Goal: Task Accomplishment & Management: Manage account settings

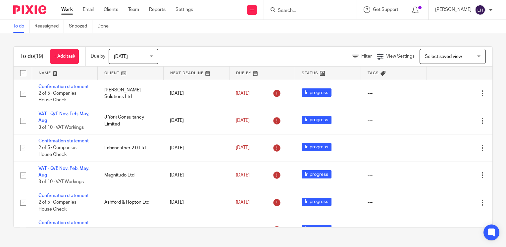
click at [58, 10] on div "Work Email Clients Team Reports Settings Work Email Clients Team Reports Settin…" at bounding box center [129, 10] width 148 height 20
click at [68, 10] on link "Work" at bounding box center [67, 9] width 12 height 7
click at [327, 10] on input "Search" at bounding box center [307, 11] width 60 height 6
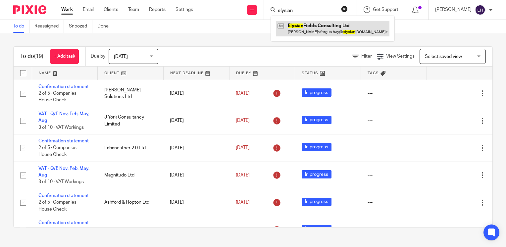
type input "elysian"
click at [321, 28] on link at bounding box center [333, 28] width 114 height 15
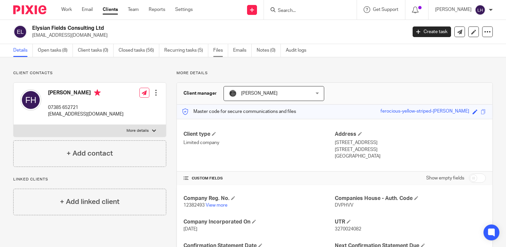
click at [218, 52] on link "Files" at bounding box center [220, 50] width 15 height 13
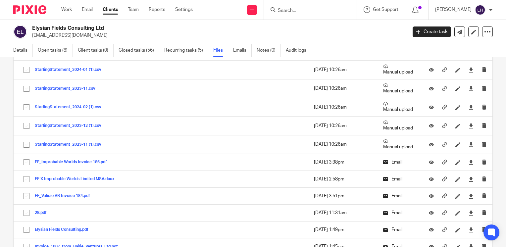
scroll to position [232, 0]
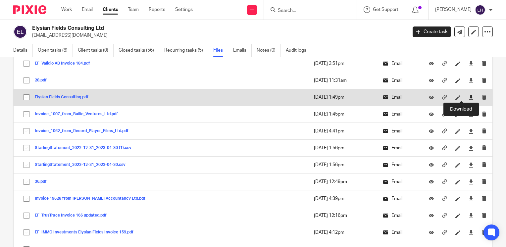
click at [468, 97] on icon at bounding box center [470, 97] width 5 height 5
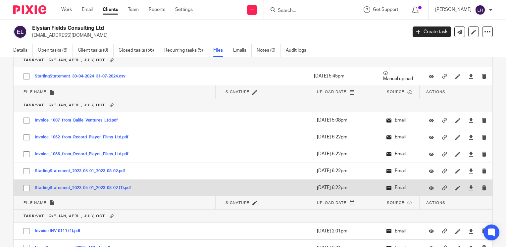
scroll to position [1491, 0]
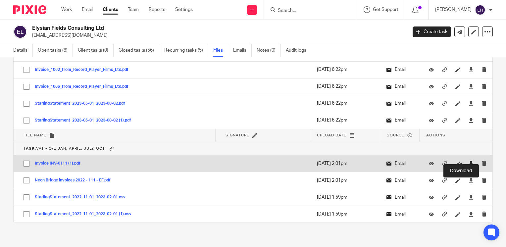
click at [468, 161] on icon at bounding box center [470, 163] width 5 height 5
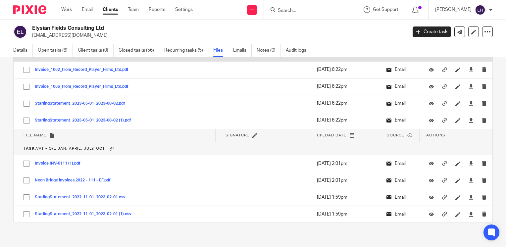
scroll to position [1458, 0]
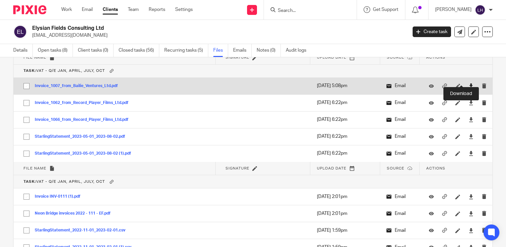
click at [468, 83] on icon at bounding box center [470, 85] width 5 height 5
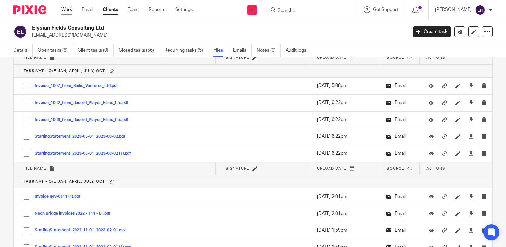
click at [64, 9] on link "Work" at bounding box center [66, 9] width 11 height 7
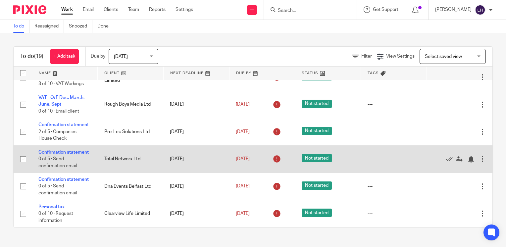
scroll to position [461, 0]
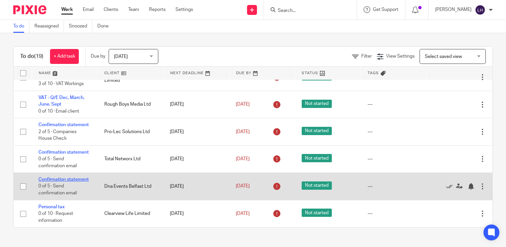
click at [55, 177] on link "Confirmation statement" at bounding box center [63, 179] width 50 height 5
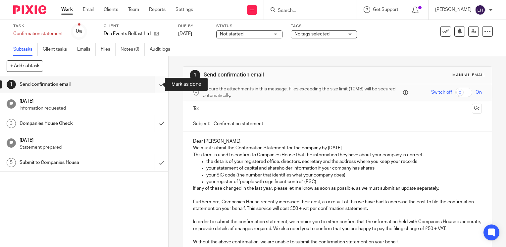
click at [154, 85] on input "submit" at bounding box center [84, 84] width 168 height 17
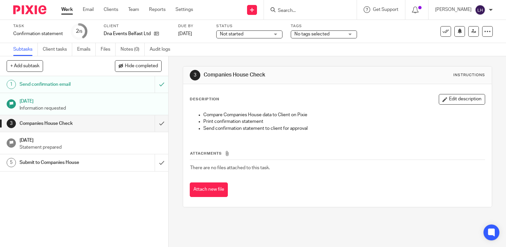
click at [310, 13] on input "Search" at bounding box center [307, 11] width 60 height 6
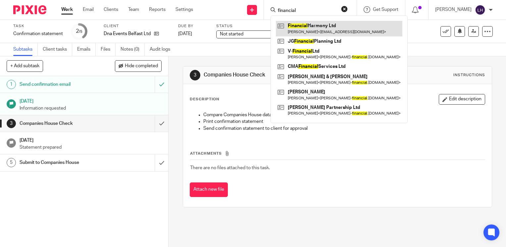
type input "financial"
click at [320, 22] on link at bounding box center [339, 28] width 126 height 15
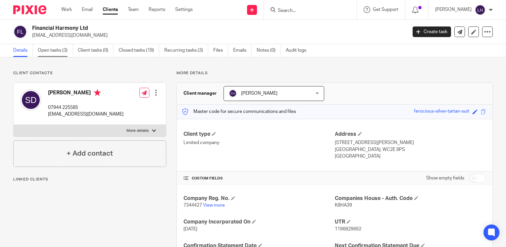
click at [57, 52] on link "Open tasks (3)" at bounding box center [55, 50] width 35 height 13
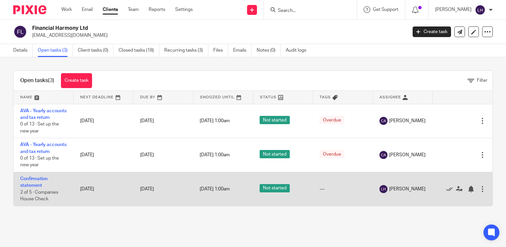
click at [37, 195] on td "Confirmation statement 2 of 5 · Companies House Check" at bounding box center [44, 189] width 60 height 34
click at [37, 188] on link "Confirmation statement" at bounding box center [33, 181] width 27 height 11
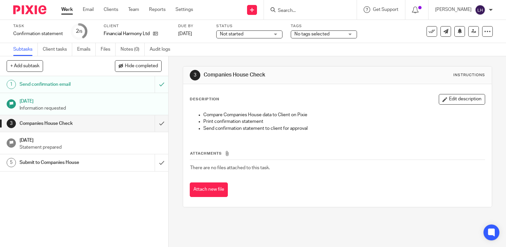
drag, startPoint x: 296, startPoint y: 11, endPoint x: 300, endPoint y: 13, distance: 4.1
click at [297, 12] on input "Search" at bounding box center [307, 11] width 60 height 6
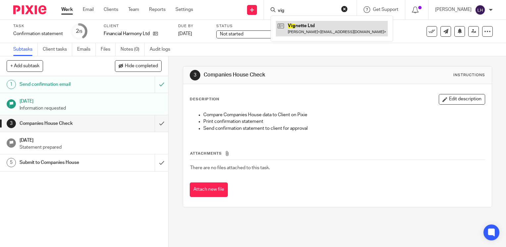
type input "vig"
click at [314, 27] on link at bounding box center [332, 28] width 112 height 15
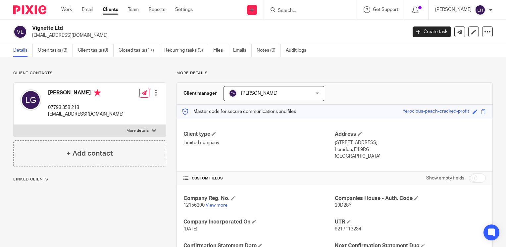
click at [216, 207] on link "View more" at bounding box center [217, 205] width 22 height 5
click at [315, 12] on input "Search" at bounding box center [307, 11] width 60 height 6
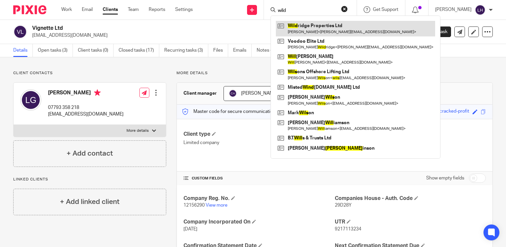
type input "wild"
click at [322, 27] on link at bounding box center [355, 28] width 159 height 15
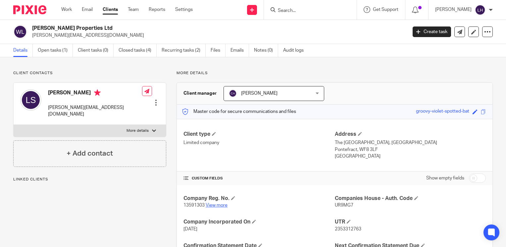
click at [219, 206] on link "View more" at bounding box center [217, 205] width 22 height 5
click at [59, 12] on div "Work Email Clients Team Reports Settings Work Email Clients Team Reports Settin…" at bounding box center [129, 10] width 148 height 20
click at [65, 11] on link "Work" at bounding box center [66, 9] width 11 height 7
click at [72, 11] on link "Work" at bounding box center [66, 9] width 11 height 7
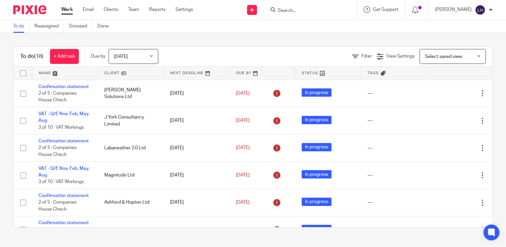
click at [303, 10] on input "Search" at bounding box center [307, 11] width 60 height 6
type input "dna"
click at [325, 24] on link at bounding box center [317, 26] width 82 height 10
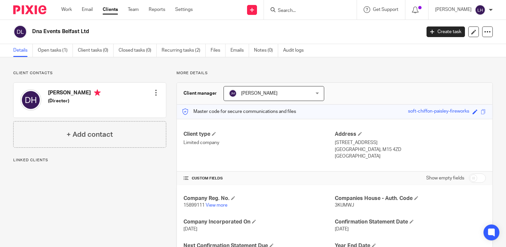
click at [193, 206] on span "15899111" at bounding box center [193, 205] width 21 height 5
click at [193, 205] on span "15899111" at bounding box center [193, 205] width 21 height 5
copy span "15899111"
click at [338, 205] on span "3KUMWJ" at bounding box center [344, 205] width 19 height 5
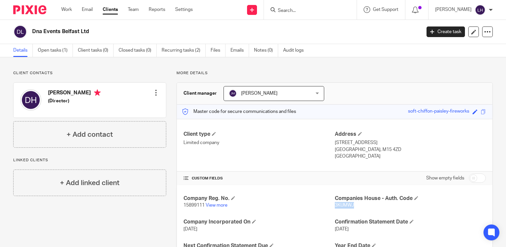
copy span "3KUMWJ"
click at [313, 12] on input "Search" at bounding box center [307, 11] width 60 height 6
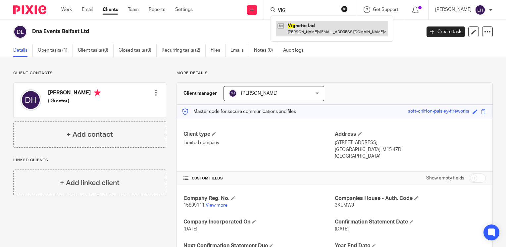
type input "VIG"
click at [311, 28] on link at bounding box center [332, 28] width 112 height 15
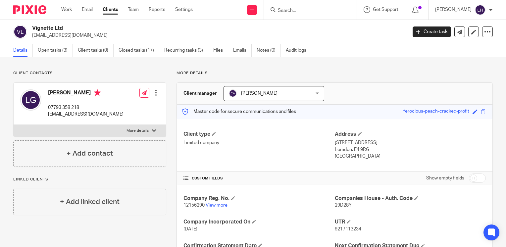
click at [195, 206] on span "12156290" at bounding box center [193, 205] width 21 height 5
copy p "12156290"
click at [339, 204] on span "29D28Y" at bounding box center [343, 205] width 17 height 5
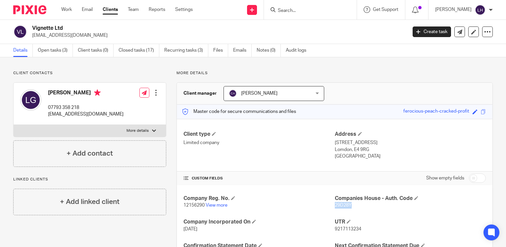
copy span "29D28Y"
click at [198, 204] on span "12156290" at bounding box center [193, 205] width 21 height 5
copy p "12156290"
click at [340, 203] on span "29D28Y" at bounding box center [343, 205] width 17 height 5
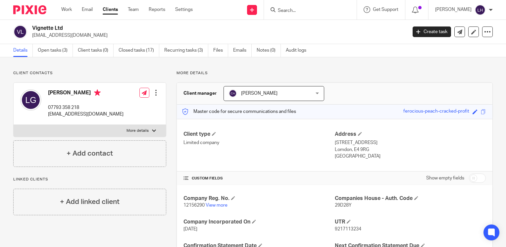
click at [340, 203] on span "29D28Y" at bounding box center [343, 205] width 17 height 5
copy span "29D28Y"
click at [51, 52] on link "Open tasks (3)" at bounding box center [55, 50] width 35 height 13
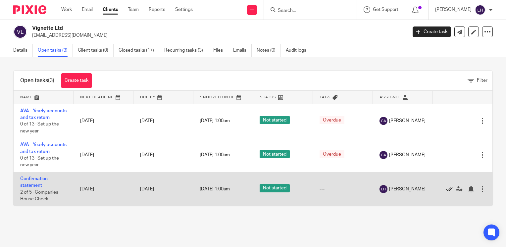
click at [446, 192] on icon at bounding box center [449, 189] width 7 height 7
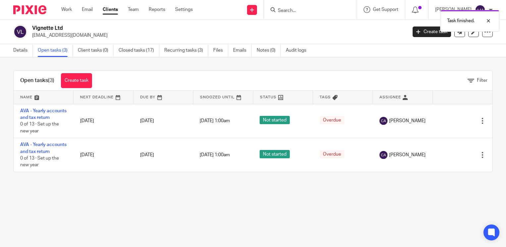
click at [303, 12] on div "Task finished." at bounding box center [376, 19] width 246 height 25
click at [300, 10] on div "Task finished." at bounding box center [376, 19] width 246 height 25
click at [309, 15] on div "Task finished." at bounding box center [376, 19] width 246 height 25
click at [299, 10] on input "Search" at bounding box center [307, 11] width 60 height 6
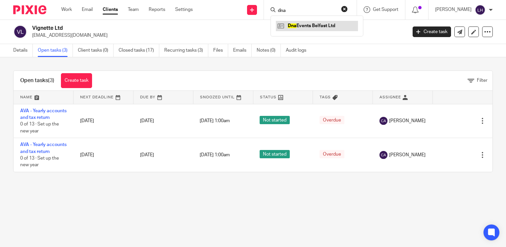
type input "dna"
click at [305, 26] on link at bounding box center [317, 26] width 82 height 10
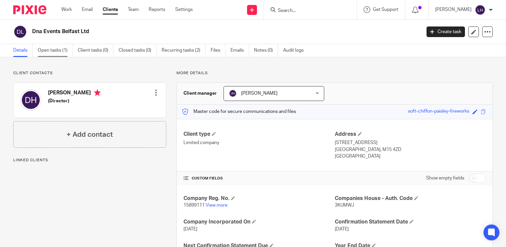
click at [55, 52] on link "Open tasks (1)" at bounding box center [55, 50] width 35 height 13
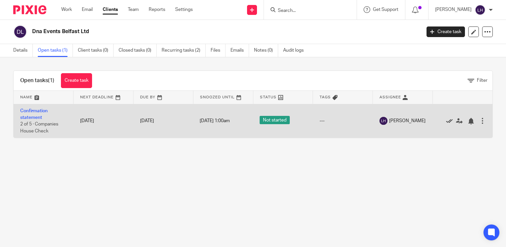
click at [446, 121] on icon at bounding box center [449, 121] width 7 height 7
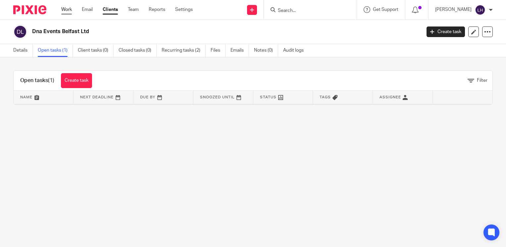
click at [65, 10] on link "Work" at bounding box center [66, 9] width 11 height 7
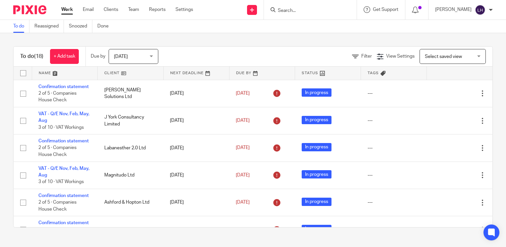
click at [326, 10] on input "Search" at bounding box center [307, 11] width 60 height 6
type input "dna"
click at [331, 23] on link at bounding box center [317, 26] width 82 height 10
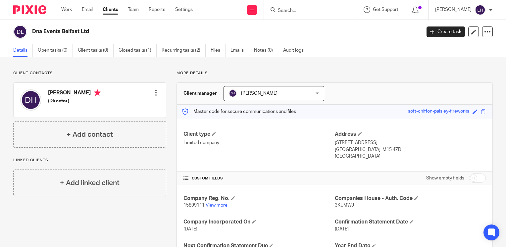
click at [301, 9] on input "Search" at bounding box center [307, 11] width 60 height 6
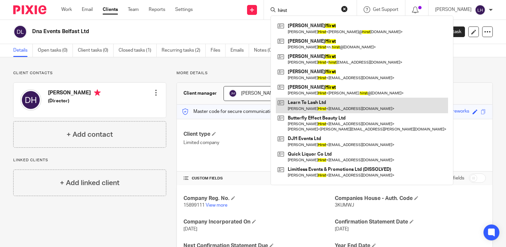
type input "hirst"
click at [316, 103] on link at bounding box center [362, 105] width 172 height 15
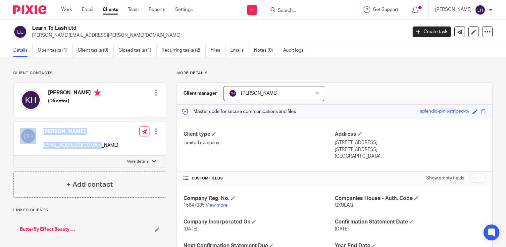
drag, startPoint x: 103, startPoint y: 147, endPoint x: 37, endPoint y: 147, distance: 65.2
click at [37, 147] on div "Daniel Hirst danieljhirst@gmail.com Edit contact Create client from contact Exp…" at bounding box center [90, 138] width 152 height 34
drag, startPoint x: 37, startPoint y: 147, endPoint x: 99, endPoint y: 144, distance: 62.0
click at [99, 144] on div "Daniel Hirst danieljhirst@gmail.com Edit contact Create client from contact Exp…" at bounding box center [90, 138] width 152 height 34
click at [99, 145] on div "Daniel Hirst danieljhirst@gmail.com Edit contact Create client from contact Exp…" at bounding box center [90, 138] width 152 height 34
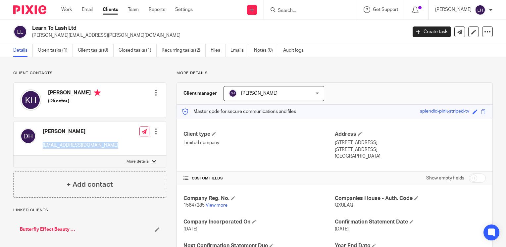
drag, startPoint x: 99, startPoint y: 145, endPoint x: 43, endPoint y: 144, distance: 56.6
click at [43, 144] on div "Daniel Hirst danieljhirst@gmail.com Edit contact Create client from contact Exp…" at bounding box center [90, 138] width 152 height 34
click at [304, 11] on input "Search" at bounding box center [307, 11] width 60 height 6
type input "dna"
click at [321, 27] on link at bounding box center [317, 26] width 82 height 10
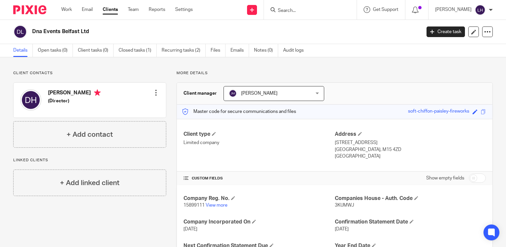
click at [154, 95] on div at bounding box center [156, 92] width 7 height 7
click at [121, 109] on link "Edit contact" at bounding box center [124, 108] width 63 height 10
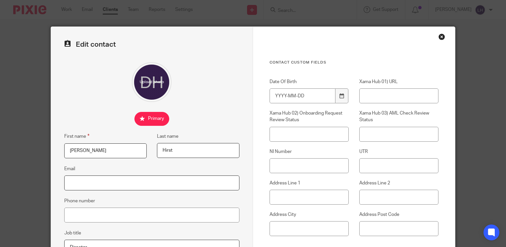
paste input "[EMAIL_ADDRESS][DOMAIN_NAME]"
type input "[EMAIL_ADDRESS][DOMAIN_NAME]"
type input "103 Victoria Residence"
type input "[STREET_ADDRESS]"
type input "M15 4ZD"
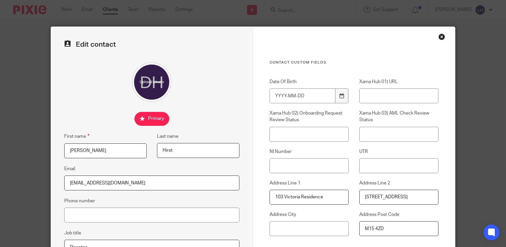
type input "[EMAIL_ADDRESS][DOMAIN_NAME]"
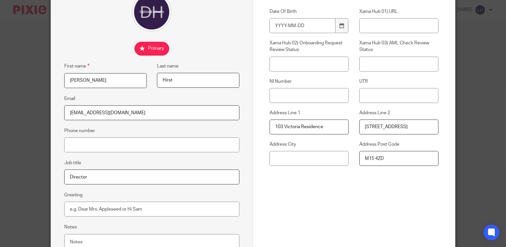
scroll to position [127, 0]
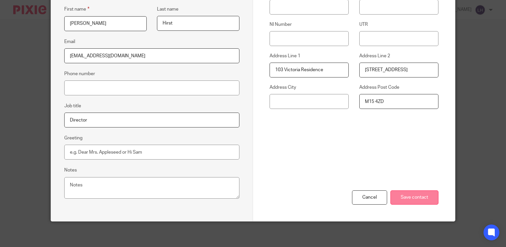
click at [418, 196] on input "Save contact" at bounding box center [414, 197] width 48 height 14
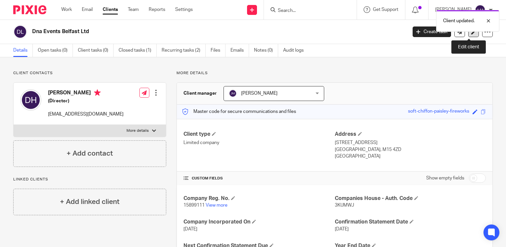
click at [471, 33] on icon at bounding box center [473, 31] width 5 height 5
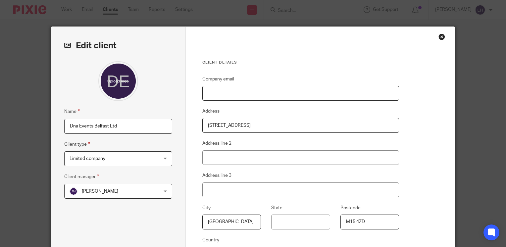
paste input "[EMAIL_ADDRESS][DOMAIN_NAME]"
type input "[EMAIL_ADDRESS][DOMAIN_NAME]"
type input "[STREET_ADDRESS]"
type input "[EMAIL_ADDRESS][DOMAIN_NAME]"
drag, startPoint x: 278, startPoint y: 125, endPoint x: 198, endPoint y: 123, distance: 80.1
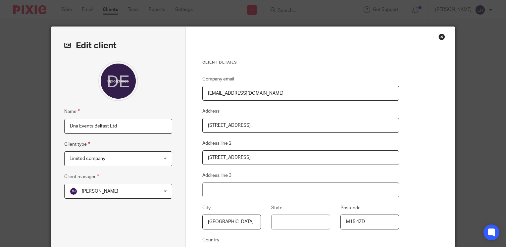
click at [198, 123] on div "Client details Company email [EMAIL_ADDRESS][DOMAIN_NAME] Address [STREET_ADDRE…" at bounding box center [320, 171] width 269 height 288
click at [435, 35] on div "Client details Company email [EMAIL_ADDRESS][DOMAIN_NAME] Address [STREET_ADDRE…" at bounding box center [320, 171] width 269 height 288
click at [438, 38] on div "Close this dialog window" at bounding box center [441, 36] width 7 height 7
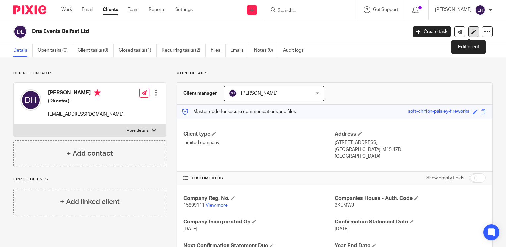
click at [470, 34] on link at bounding box center [473, 31] width 11 height 11
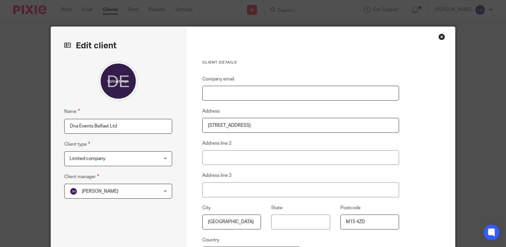
paste input "danieljhirst@gmail.com"
type input "[EMAIL_ADDRESS][DOMAIN_NAME]"
click at [283, 63] on h3 "Client details" at bounding box center [300, 62] width 197 height 5
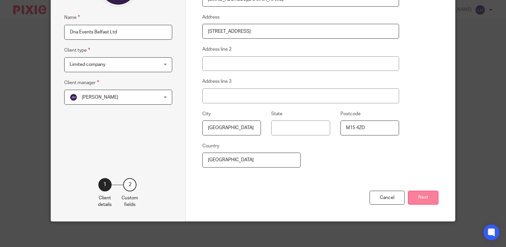
click at [423, 196] on button "Next" at bounding box center [423, 198] width 30 height 14
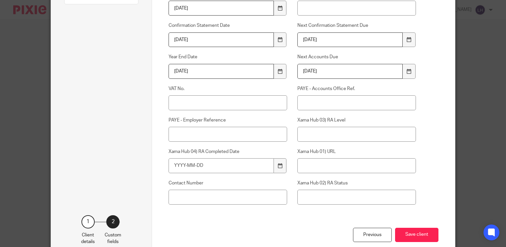
scroll to position [170, 0]
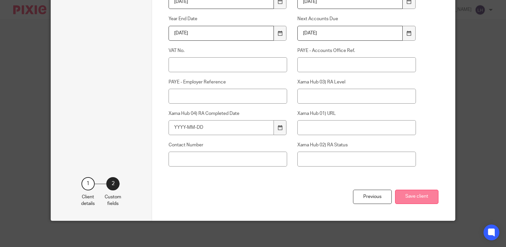
click at [407, 194] on button "Save client" at bounding box center [416, 197] width 43 height 14
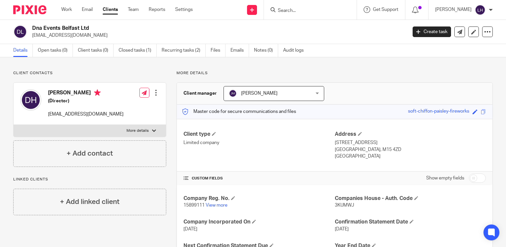
click at [311, 11] on input "Search" at bounding box center [307, 11] width 60 height 6
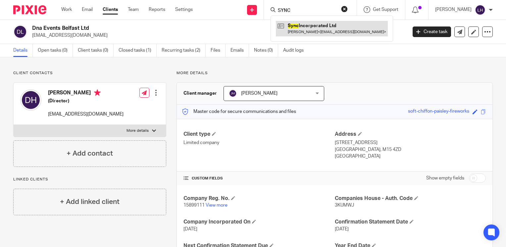
type input "SYNC"
click at [318, 31] on link at bounding box center [332, 28] width 112 height 15
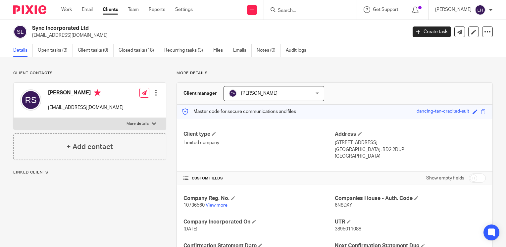
click at [223, 206] on link "View more" at bounding box center [217, 205] width 22 height 5
click at [307, 11] on input "Search" at bounding box center [307, 11] width 60 height 6
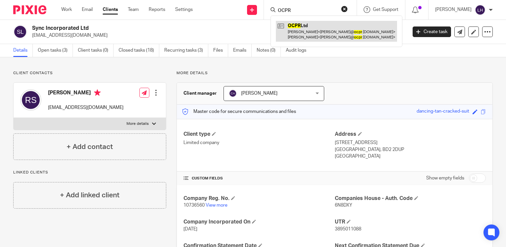
type input "OCPR"
click at [313, 27] on link at bounding box center [336, 31] width 121 height 21
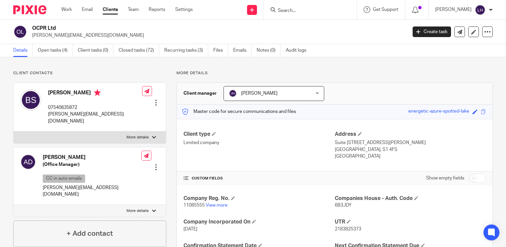
scroll to position [99, 0]
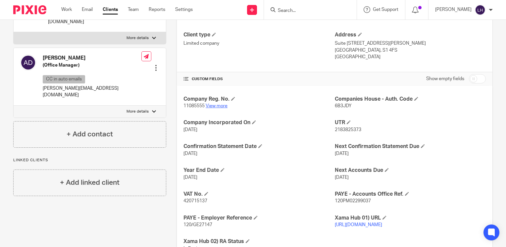
click at [214, 106] on link "View more" at bounding box center [217, 106] width 22 height 5
click at [300, 8] on input "Search" at bounding box center [307, 11] width 60 height 6
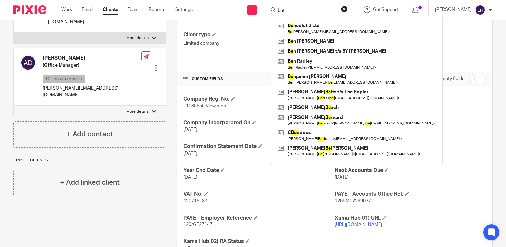
type input "beta"
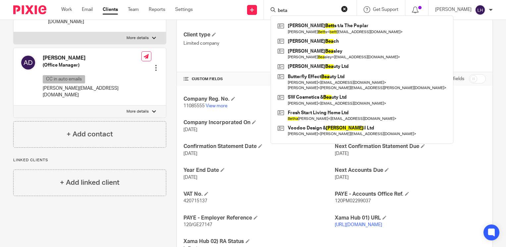
drag, startPoint x: 311, startPoint y: 12, endPoint x: 287, endPoint y: 11, distance: 23.8
click at [287, 11] on div "beta" at bounding box center [308, 10] width 77 height 8
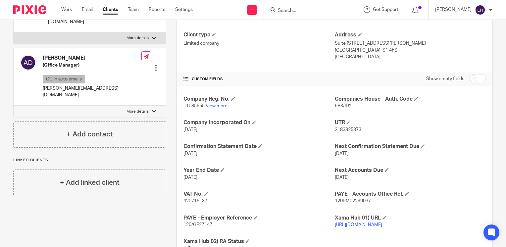
click at [311, 9] on input "Search" at bounding box center [307, 11] width 60 height 6
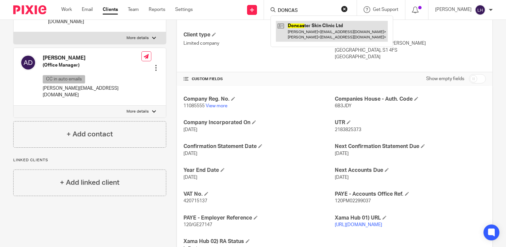
type input "DONCAS"
click at [324, 25] on link at bounding box center [332, 31] width 112 height 21
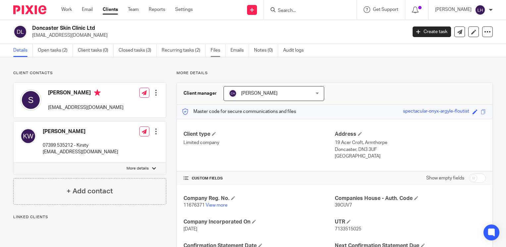
click at [215, 50] on link "Files" at bounding box center [218, 50] width 15 height 13
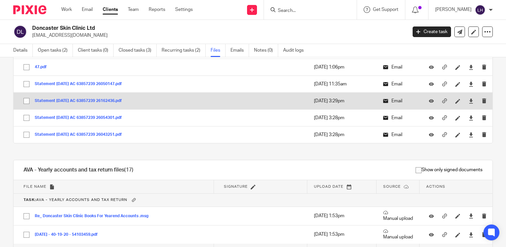
scroll to position [66, 0]
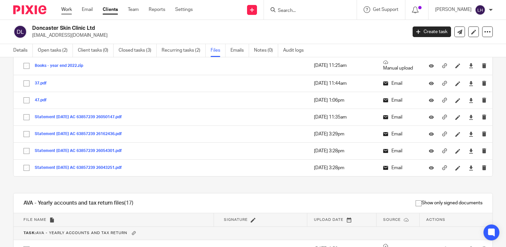
click at [68, 9] on link "Work" at bounding box center [66, 9] width 11 height 7
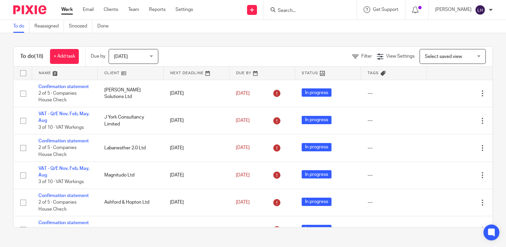
click at [316, 12] on input "Search" at bounding box center [307, 11] width 60 height 6
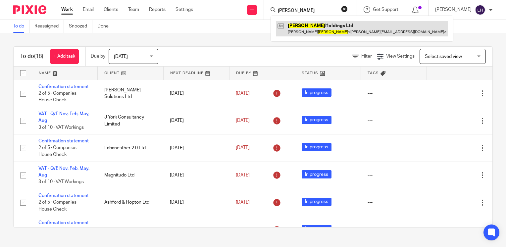
type input "BAXTER"
click at [316, 24] on link at bounding box center [362, 28] width 172 height 15
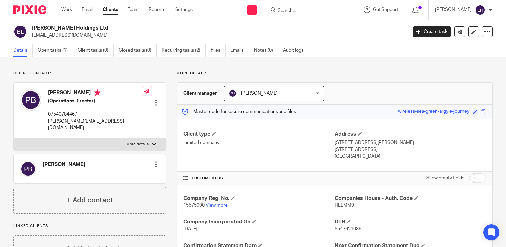
click at [209, 205] on link "View more" at bounding box center [217, 205] width 22 height 5
click at [325, 6] on form at bounding box center [312, 10] width 71 height 8
click at [316, 9] on input "Search" at bounding box center [307, 11] width 60 height 6
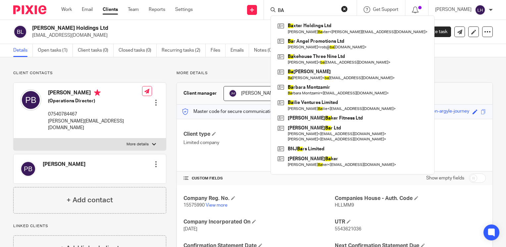
type input "B"
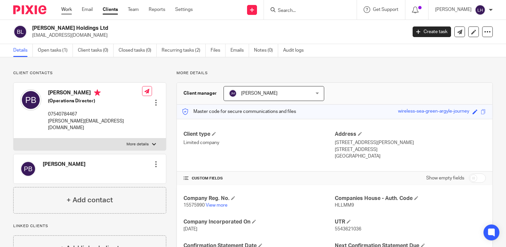
click at [62, 10] on link "Work" at bounding box center [66, 9] width 11 height 7
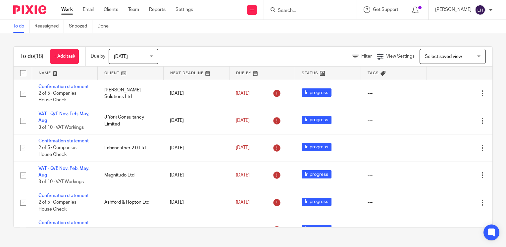
click at [302, 9] on input "Search" at bounding box center [307, 11] width 60 height 6
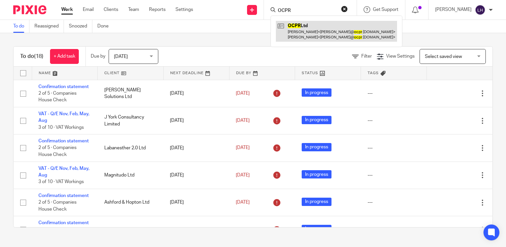
type input "OCPR"
click at [312, 27] on link at bounding box center [336, 31] width 121 height 21
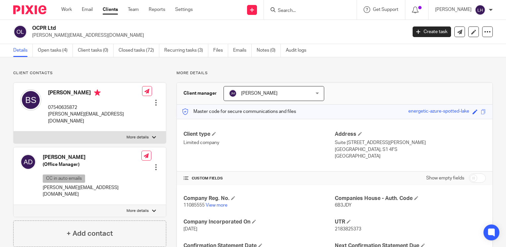
click at [191, 205] on span "11085555" at bounding box center [193, 205] width 21 height 5
copy p "11085555"
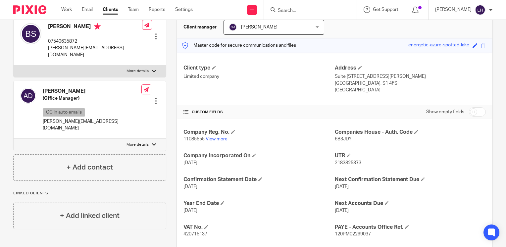
click at [338, 138] on span "6B3JDY" at bounding box center [343, 139] width 17 height 5
copy span "6B3JDY"
click at [219, 140] on link "View more" at bounding box center [217, 139] width 22 height 5
click at [215, 137] on link "View more" at bounding box center [217, 139] width 22 height 5
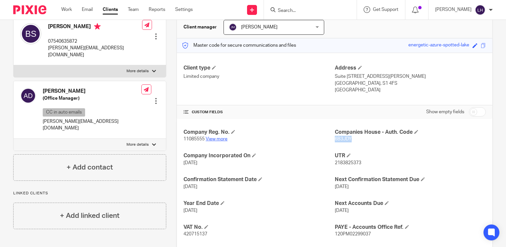
click at [218, 139] on link "View more" at bounding box center [217, 139] width 22 height 5
click at [320, 6] on form at bounding box center [312, 10] width 71 height 8
click at [316, 13] on input "Search" at bounding box center [307, 11] width 60 height 6
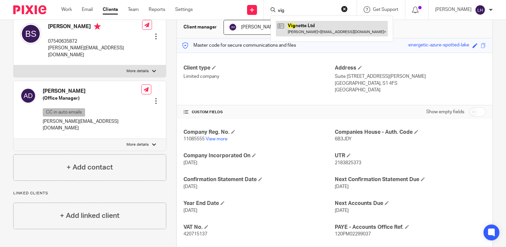
type input "vig"
click at [327, 27] on link at bounding box center [332, 28] width 112 height 15
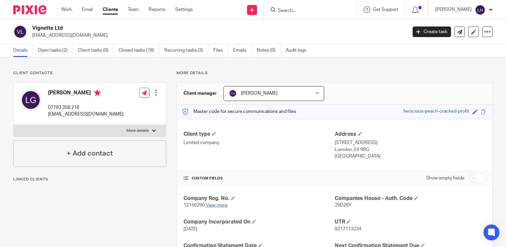
click at [212, 206] on link "View more" at bounding box center [217, 205] width 22 height 5
click at [299, 9] on input "Search" at bounding box center [307, 11] width 60 height 6
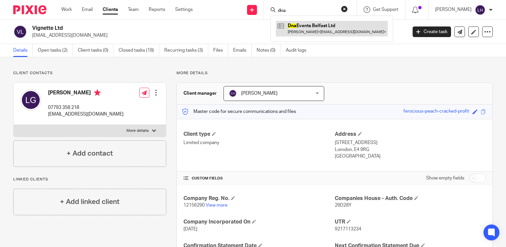
type input "dna"
click at [330, 28] on link at bounding box center [332, 28] width 112 height 15
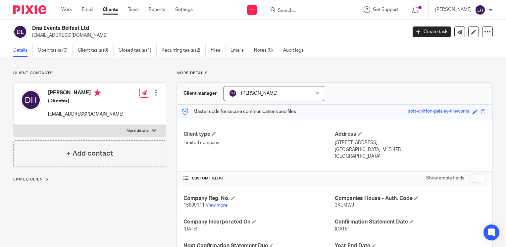
click at [215, 205] on link "View more" at bounding box center [217, 205] width 22 height 5
click at [308, 10] on input "Search" at bounding box center [307, 11] width 60 height 6
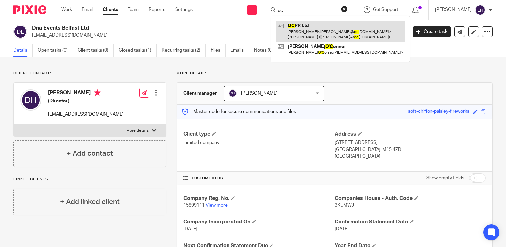
type input "oc"
click at [314, 23] on link at bounding box center [340, 31] width 129 height 21
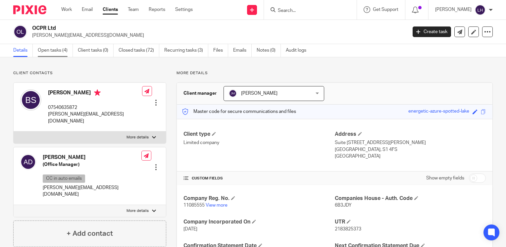
click at [51, 51] on link "Open tasks (4)" at bounding box center [55, 50] width 35 height 13
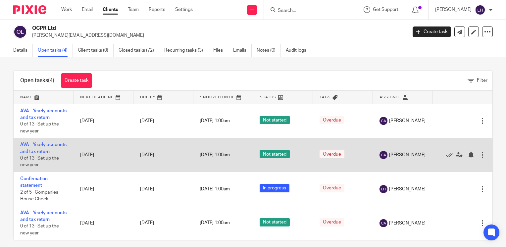
scroll to position [17, 0]
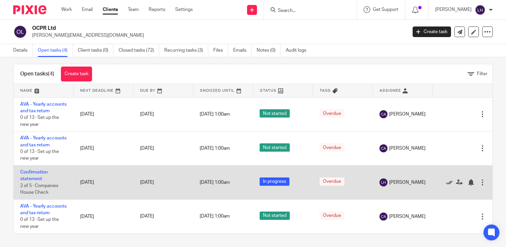
click at [446, 179] on icon at bounding box center [449, 182] width 7 height 7
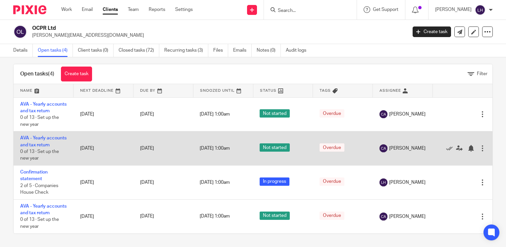
scroll to position [0, 0]
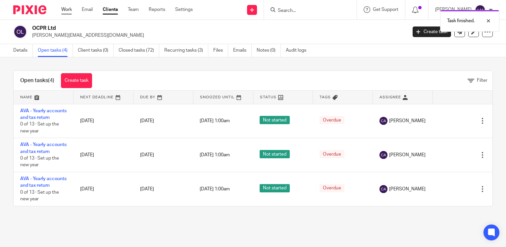
click at [65, 12] on link "Work" at bounding box center [66, 9] width 11 height 7
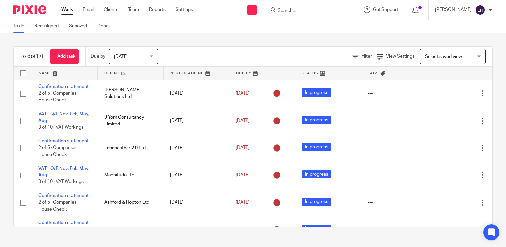
click at [306, 12] on input "Search" at bounding box center [307, 11] width 60 height 6
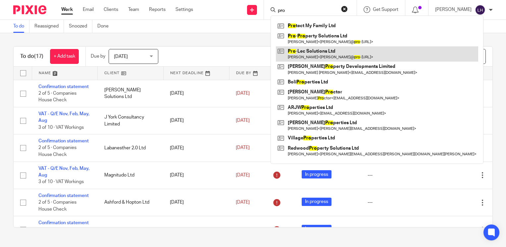
type input "pro"
click at [324, 52] on link at bounding box center [377, 53] width 202 height 15
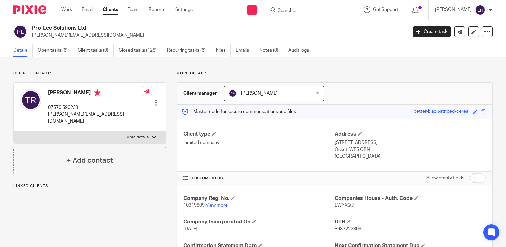
click at [201, 205] on span "10319809" at bounding box center [193, 205] width 21 height 5
copy p "10319809"
click at [342, 205] on span "EWYXQJ" at bounding box center [344, 205] width 19 height 5
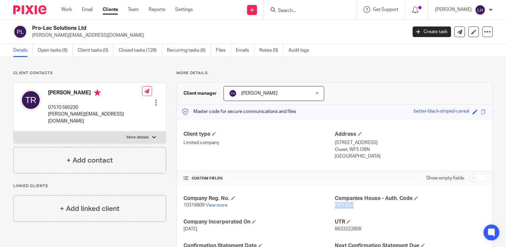
copy span "EWYXQJ"
click at [53, 47] on link "Open tasks (6)" at bounding box center [55, 50] width 35 height 13
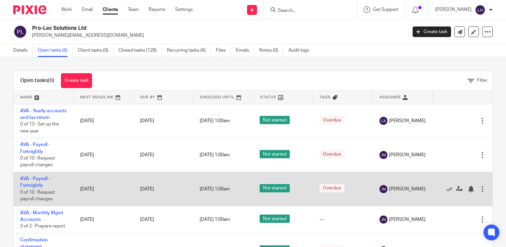
scroll to position [65, 0]
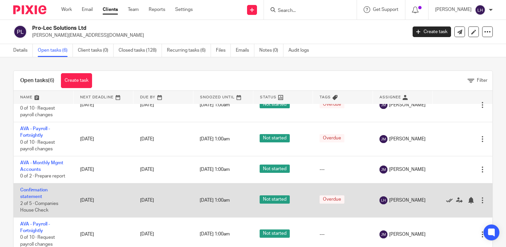
click at [446, 201] on icon at bounding box center [449, 200] width 7 height 7
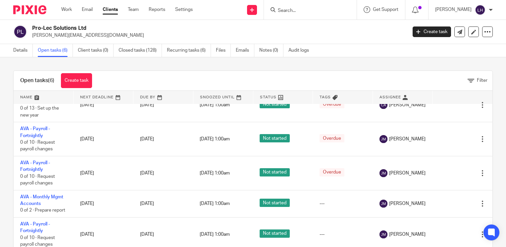
click at [310, 13] on input "Search" at bounding box center [307, 11] width 60 height 6
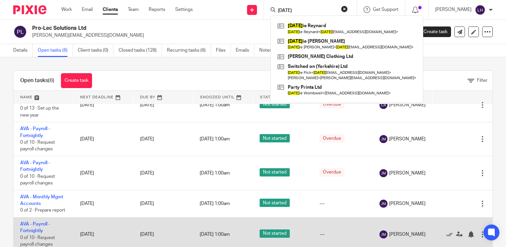
type input "JUL"
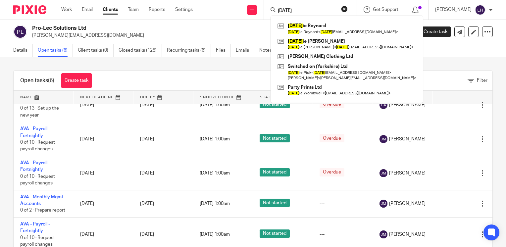
drag, startPoint x: 234, startPoint y: 36, endPoint x: 261, endPoint y: 26, distance: 28.5
click at [234, 36] on p "tom@pro-lecsolutionsltd.co.uk" at bounding box center [217, 35] width 370 height 7
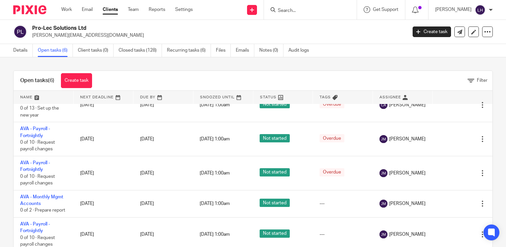
click at [315, 12] on input "Search" at bounding box center [307, 11] width 60 height 6
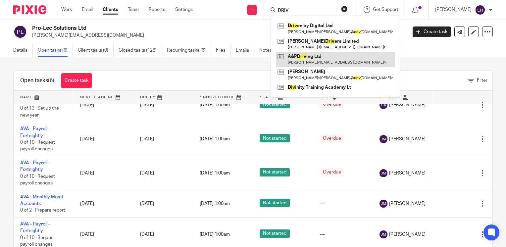
type input "DRIV"
click at [320, 58] on link at bounding box center [335, 59] width 119 height 15
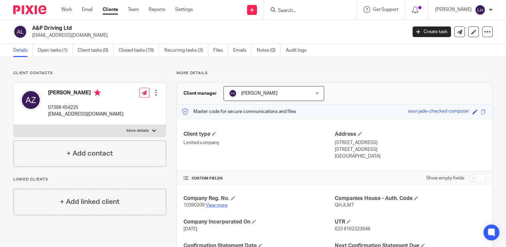
click at [214, 203] on link "View more" at bounding box center [217, 205] width 22 height 5
click at [310, 10] on input "Search" at bounding box center [307, 11] width 60 height 6
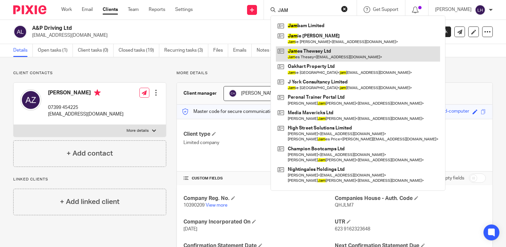
type input "JAM"
click at [324, 52] on link at bounding box center [358, 53] width 164 height 15
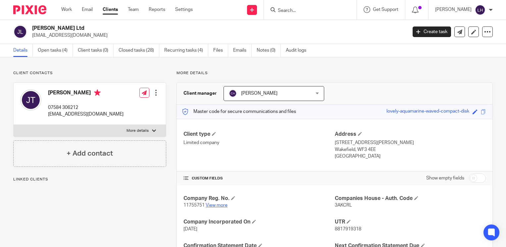
click at [221, 204] on link "View more" at bounding box center [217, 205] width 22 height 5
click at [302, 10] on input "Search" at bounding box center [307, 11] width 60 height 6
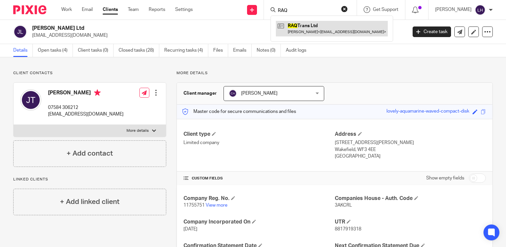
type input "RAQ"
click at [316, 29] on link at bounding box center [332, 28] width 112 height 15
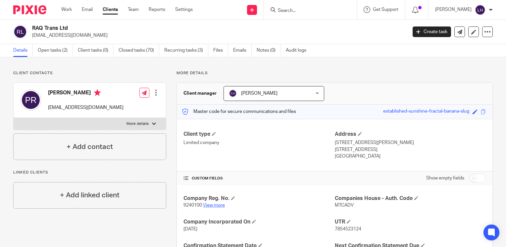
click at [217, 205] on link "View more" at bounding box center [214, 205] width 22 height 5
click at [314, 11] on input "Search" at bounding box center [307, 11] width 60 height 6
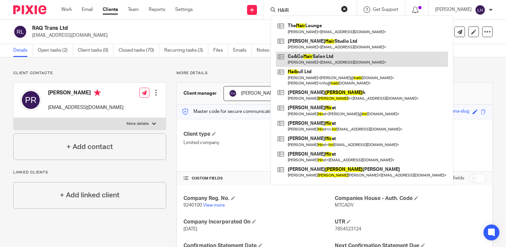
type input "HAIR"
click at [323, 55] on link at bounding box center [362, 59] width 172 height 15
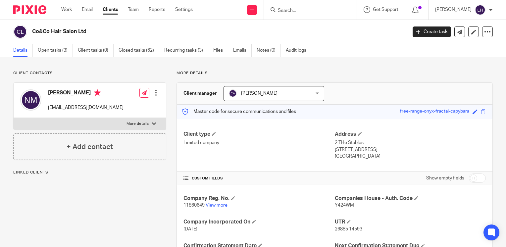
click at [216, 206] on link "View more" at bounding box center [217, 205] width 22 height 5
click at [300, 8] on input "Search" at bounding box center [307, 11] width 60 height 6
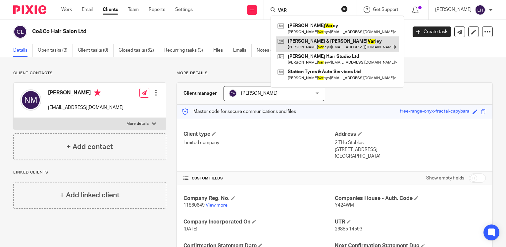
type input "VAR"
click at [322, 43] on link at bounding box center [337, 43] width 123 height 15
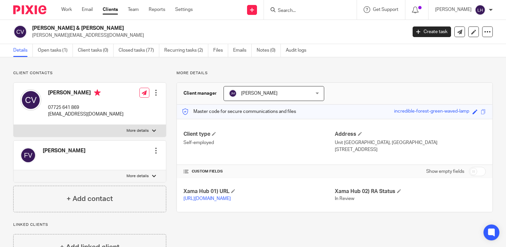
click at [304, 12] on input "Search" at bounding box center [307, 11] width 60 height 6
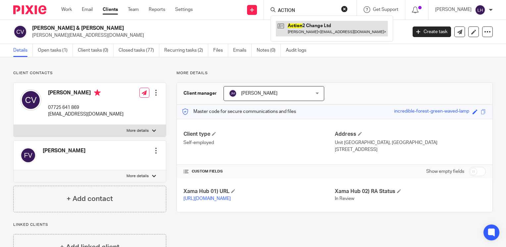
type input "ACTION"
click at [319, 25] on link at bounding box center [332, 28] width 112 height 15
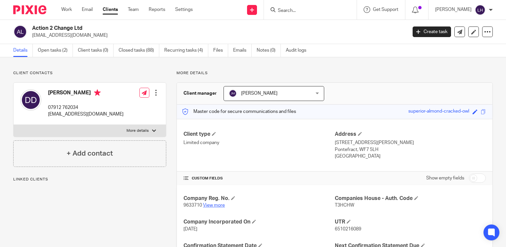
click at [215, 203] on link "View more" at bounding box center [214, 205] width 22 height 5
click at [304, 9] on input "Search" at bounding box center [307, 11] width 60 height 6
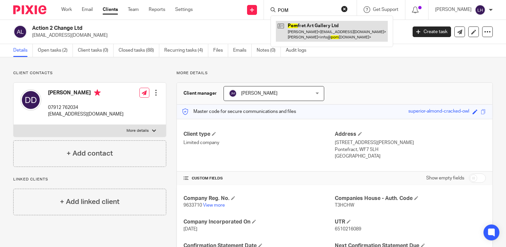
type input "POM"
click at [309, 27] on link at bounding box center [332, 31] width 112 height 21
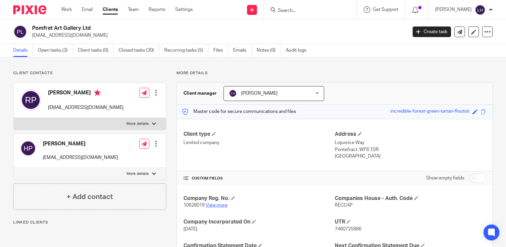
click at [222, 206] on link "View more" at bounding box center [217, 205] width 22 height 5
click at [306, 13] on input "Search" at bounding box center [307, 11] width 60 height 6
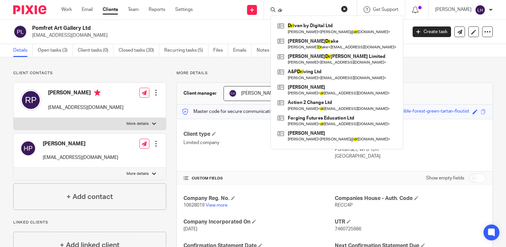
type input "d"
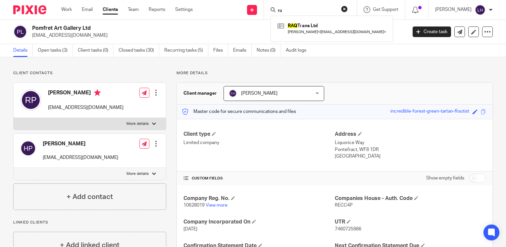
type input "r"
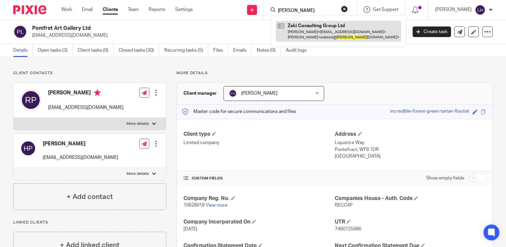
type input "stell"
click at [319, 28] on link at bounding box center [338, 31] width 125 height 21
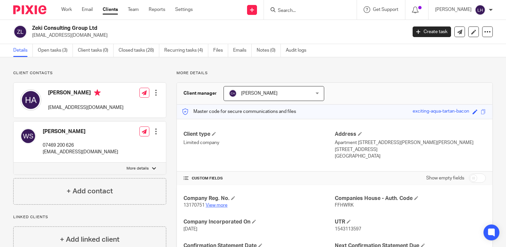
click at [218, 207] on link "View more" at bounding box center [217, 205] width 22 height 5
click at [306, 9] on input "Search" at bounding box center [307, 11] width 60 height 6
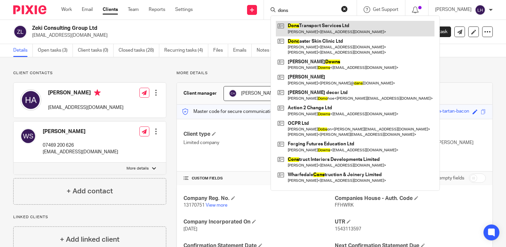
type input "dons"
click at [318, 23] on link at bounding box center [355, 28] width 159 height 15
click at [318, 24] on link at bounding box center [355, 28] width 159 height 15
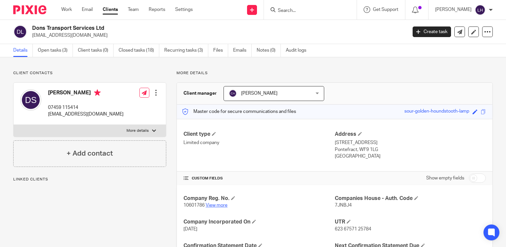
click at [216, 206] on link "View more" at bounding box center [217, 205] width 22 height 5
click at [307, 10] on input "Search" at bounding box center [307, 11] width 60 height 6
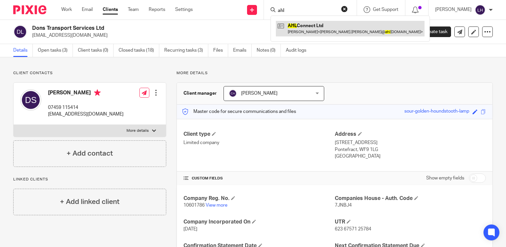
type input "ahl"
click at [319, 25] on link at bounding box center [350, 28] width 149 height 15
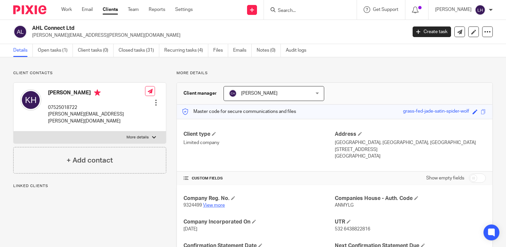
click at [212, 203] on link "View more" at bounding box center [214, 205] width 22 height 5
click at [312, 12] on input "Search" at bounding box center [307, 11] width 60 height 6
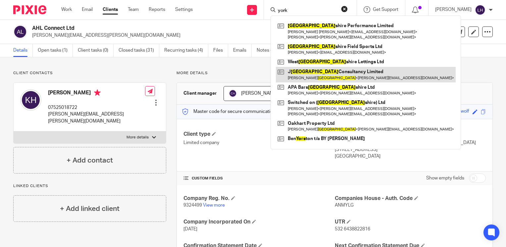
type input "york"
click at [319, 75] on link at bounding box center [366, 74] width 180 height 15
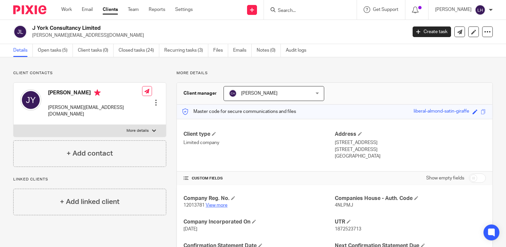
click at [218, 204] on link "View more" at bounding box center [217, 205] width 22 height 5
click at [320, 8] on input "Search" at bounding box center [307, 11] width 60 height 6
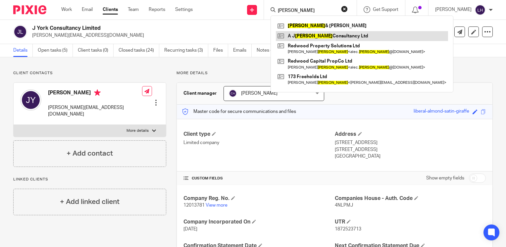
type input "[PERSON_NAME]"
click at [322, 37] on link at bounding box center [362, 36] width 172 height 10
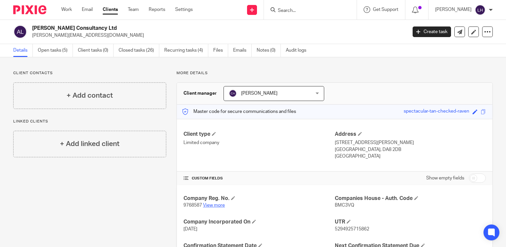
click at [220, 206] on link "View more" at bounding box center [214, 205] width 22 height 5
click at [303, 7] on form at bounding box center [312, 10] width 71 height 8
click at [303, 9] on input "Search" at bounding box center [307, 11] width 60 height 6
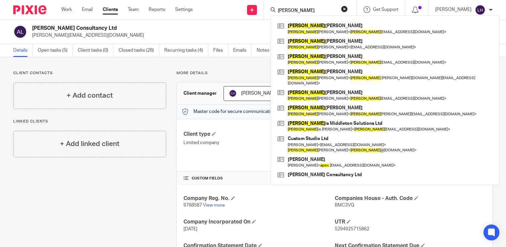
type input "[PERSON_NAME]"
click at [69, 10] on link "Work" at bounding box center [66, 9] width 11 height 7
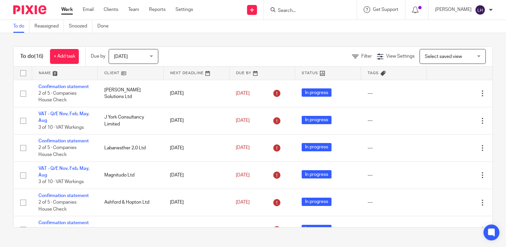
click at [312, 10] on input "Search" at bounding box center [307, 11] width 60 height 6
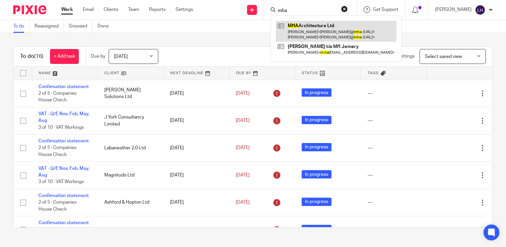
type input "mha"
click at [320, 28] on link at bounding box center [336, 31] width 120 height 21
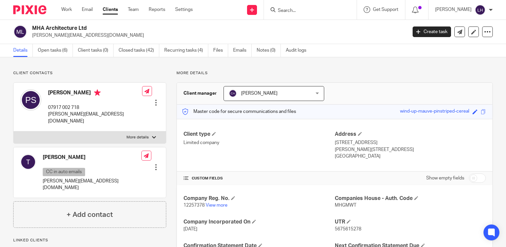
drag, startPoint x: 82, startPoint y: 34, endPoint x: 31, endPoint y: 36, distance: 51.7
click at [31, 36] on div "MHA Architecture Ltd [PERSON_NAME][EMAIL_ADDRESS][DOMAIN_NAME]" at bounding box center [207, 32] width 389 height 14
drag, startPoint x: 86, startPoint y: 174, endPoint x: 45, endPoint y: 174, distance: 40.7
click at [45, 178] on p "tony@mha-architecture.co.uk" at bounding box center [92, 185] width 99 height 14
click at [126, 177] on div "Tony CC in auto emails tony@mha-architecture.co.uk Edit contact Create client f…" at bounding box center [90, 172] width 152 height 50
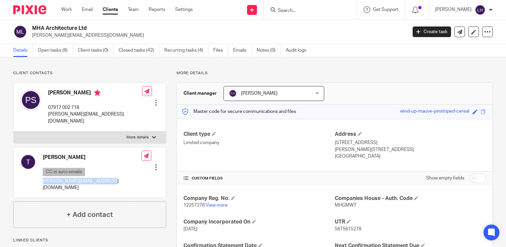
drag, startPoint x: 111, startPoint y: 176, endPoint x: 42, endPoint y: 176, distance: 68.9
click at [42, 176] on div "Tony CC in auto emails tony@mha-architecture.co.uk Edit contact Create client f…" at bounding box center [90, 172] width 152 height 50
copy p "tony@mha-architecture.co.uk"
click at [320, 8] on input "Search" at bounding box center [307, 11] width 60 height 6
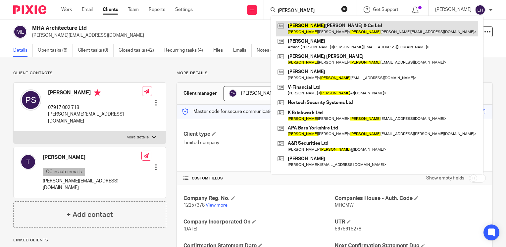
type input "andy"
click at [323, 30] on link at bounding box center [377, 28] width 202 height 15
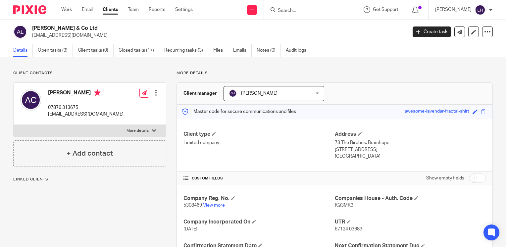
click at [220, 206] on link "View more" at bounding box center [214, 205] width 22 height 5
click at [304, 11] on input "Search" at bounding box center [307, 11] width 60 height 6
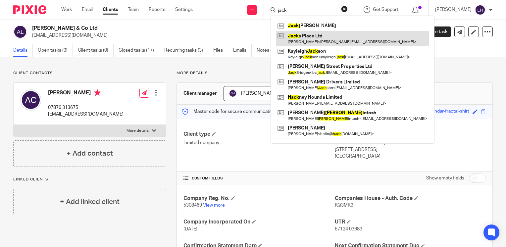
type input "jack"
click at [312, 35] on link at bounding box center [352, 38] width 153 height 15
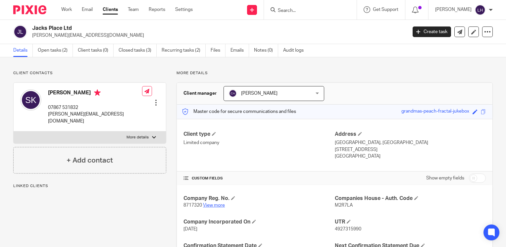
click at [209, 203] on link "View more" at bounding box center [214, 205] width 22 height 5
click at [58, 48] on link "Open tasks (2)" at bounding box center [55, 50] width 35 height 13
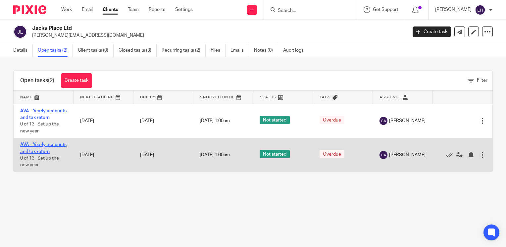
click at [43, 154] on link "AVA - Yearly accounts and tax return" at bounding box center [43, 147] width 46 height 11
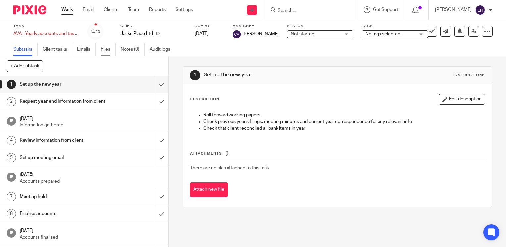
click at [102, 52] on link "Files" at bounding box center [108, 49] width 15 height 13
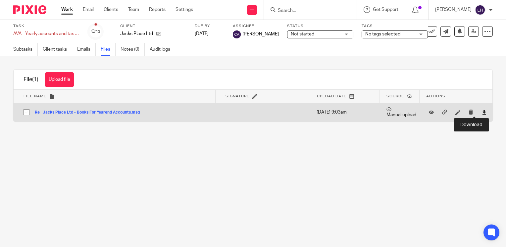
click at [482, 113] on icon at bounding box center [484, 112] width 5 height 5
